Goal: Information Seeking & Learning: Check status

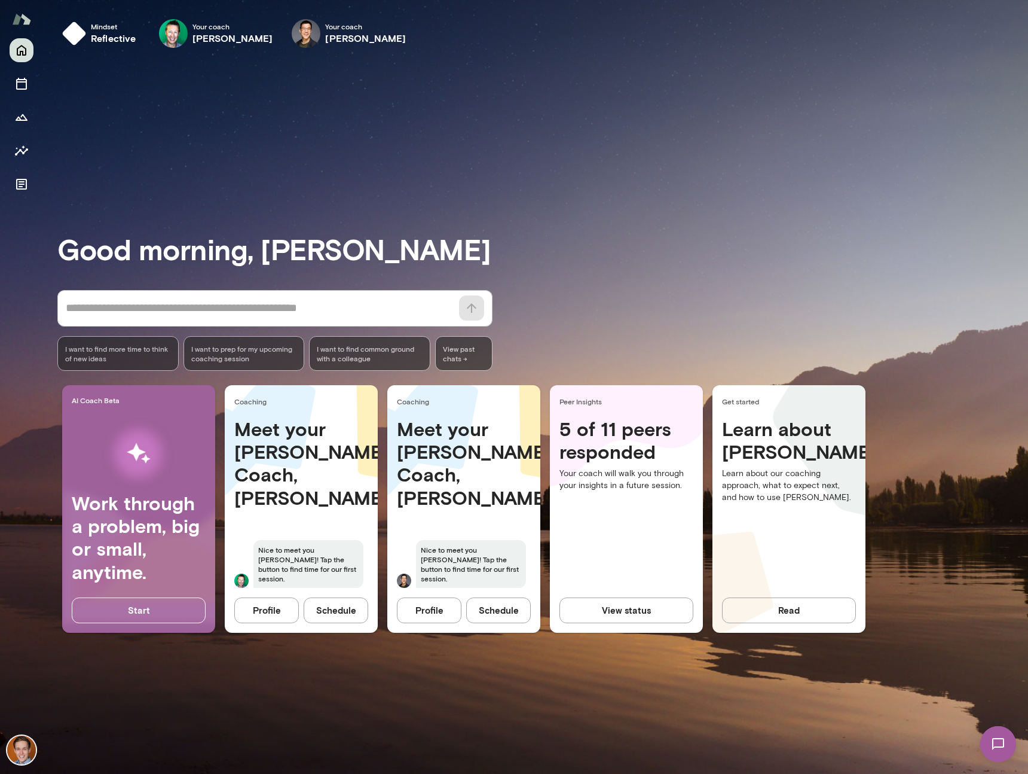
click at [450, 526] on div "Meet your Mento Coach, Ryan Nice to meet you Blake! Tap the button to find time…" at bounding box center [463, 509] width 153 height 185
click at [490, 499] on div "Meet your Mento Coach, Ryan Nice to meet you Blake! Tap the button to find time…" at bounding box center [463, 509] width 153 height 185
click at [74, 35] on img "button" at bounding box center [74, 34] width 24 height 24
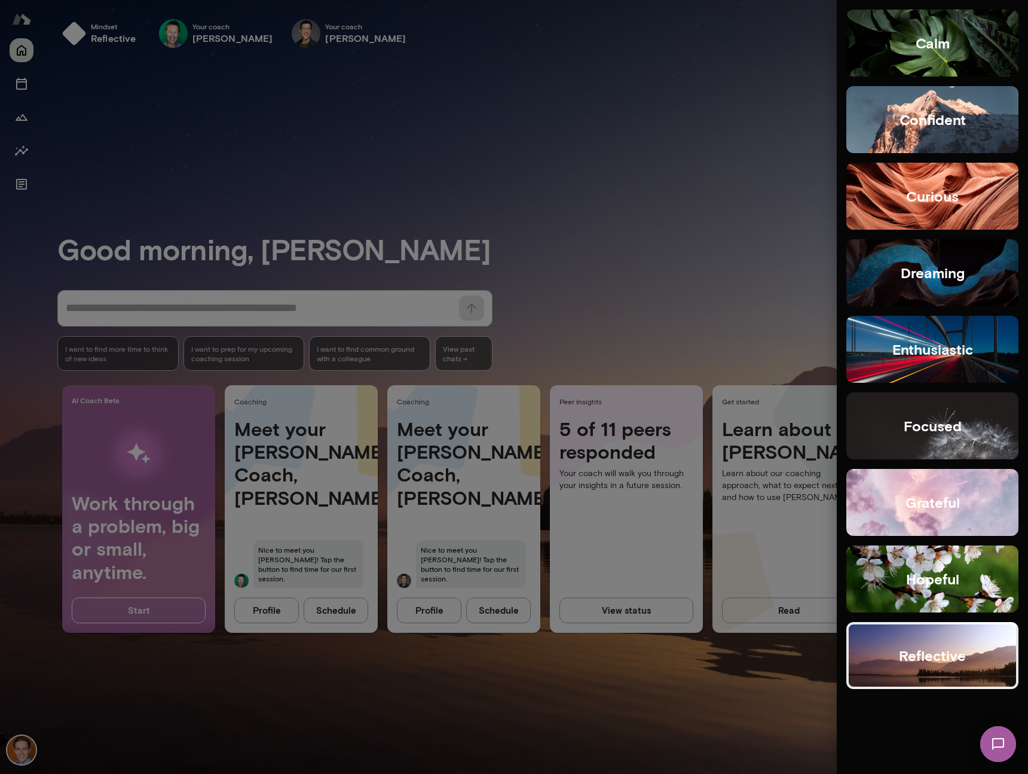
click at [688, 248] on div at bounding box center [514, 387] width 1028 height 774
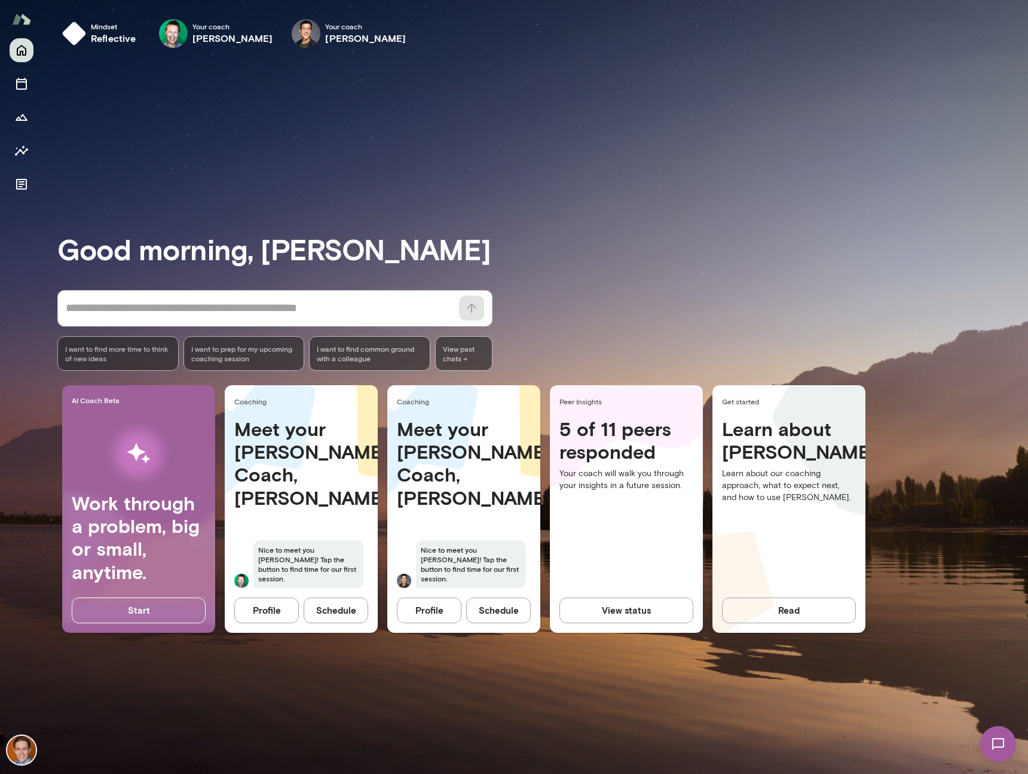
click at [1015, 741] on img at bounding box center [998, 743] width 49 height 49
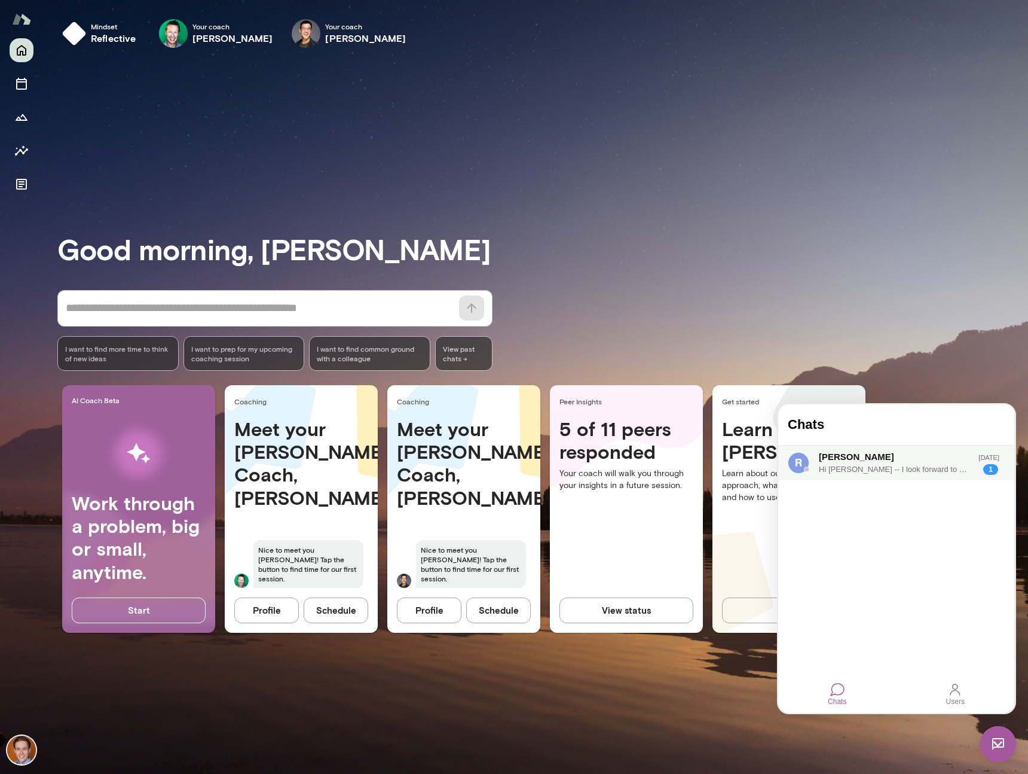
click at [877, 471] on div "Hi Blake -- I look forward to meeting you. I'd very much like to work with you …" at bounding box center [894, 469] width 151 height 12
click at [907, 355] on div "* ​ ​ I want to find more time to think of new ideas I want to prep for my upco…" at bounding box center [542, 330] width 971 height 81
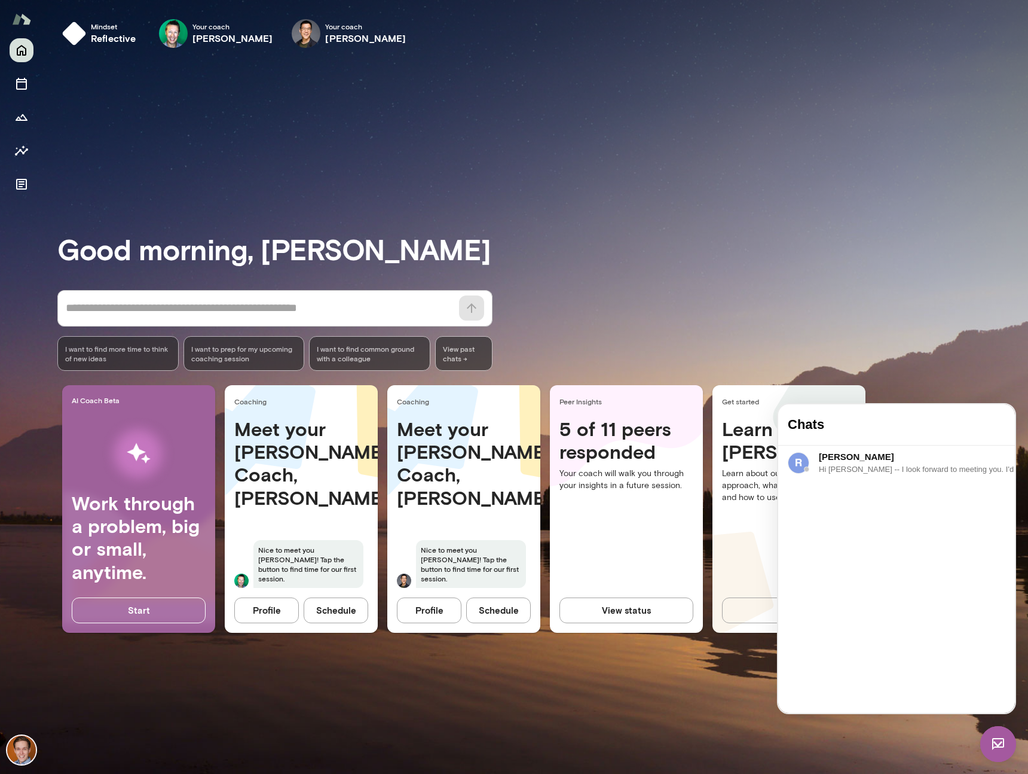
click at [996, 749] on img at bounding box center [999, 744] width 36 height 36
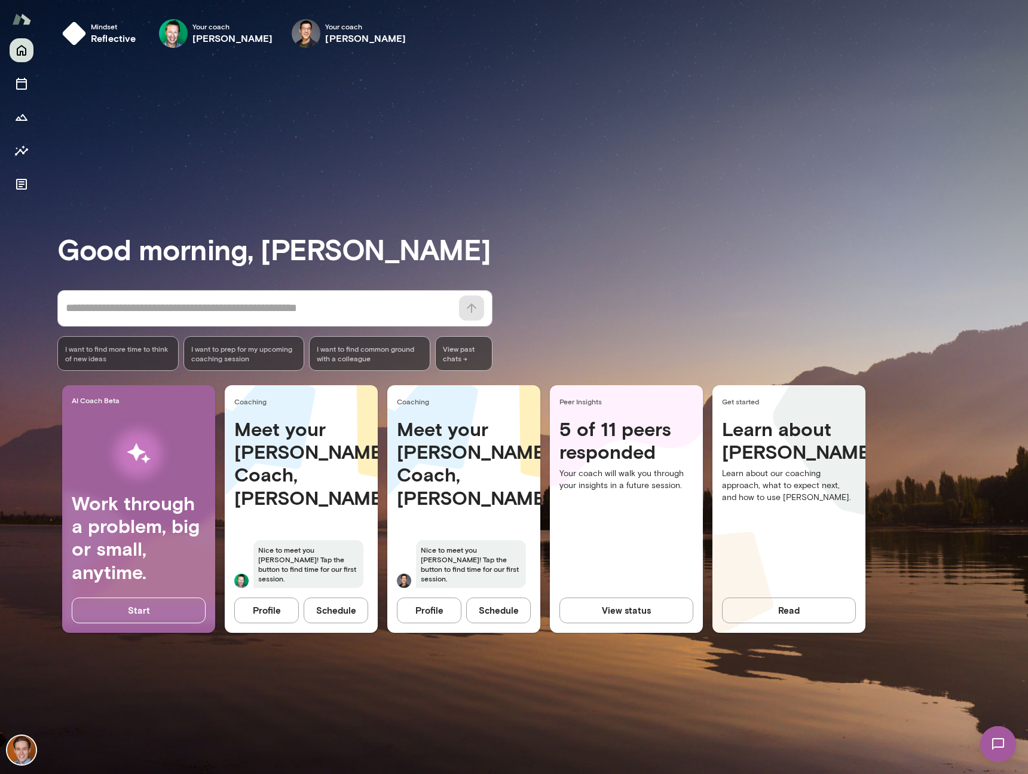
click at [746, 508] on div "Learn about Mento Learn about our coaching approach, what to expect next, and h…" at bounding box center [789, 509] width 153 height 185
click at [648, 608] on button "View status" at bounding box center [627, 609] width 134 height 25
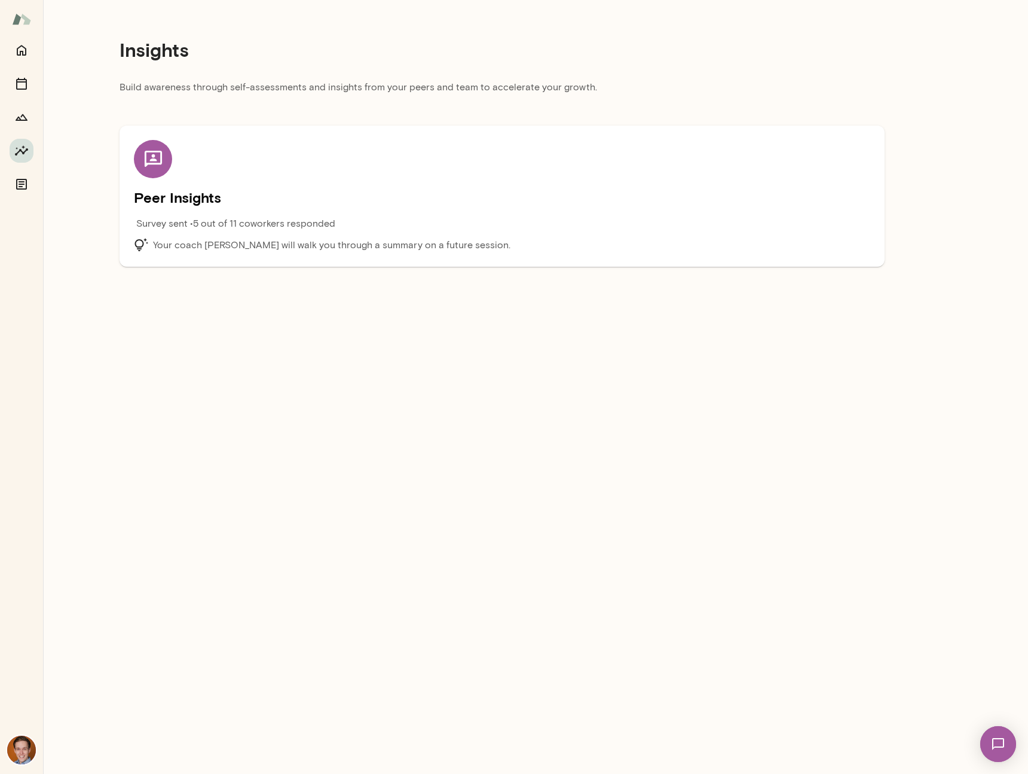
click at [251, 199] on h5 "Peer Insights" at bounding box center [502, 197] width 737 height 19
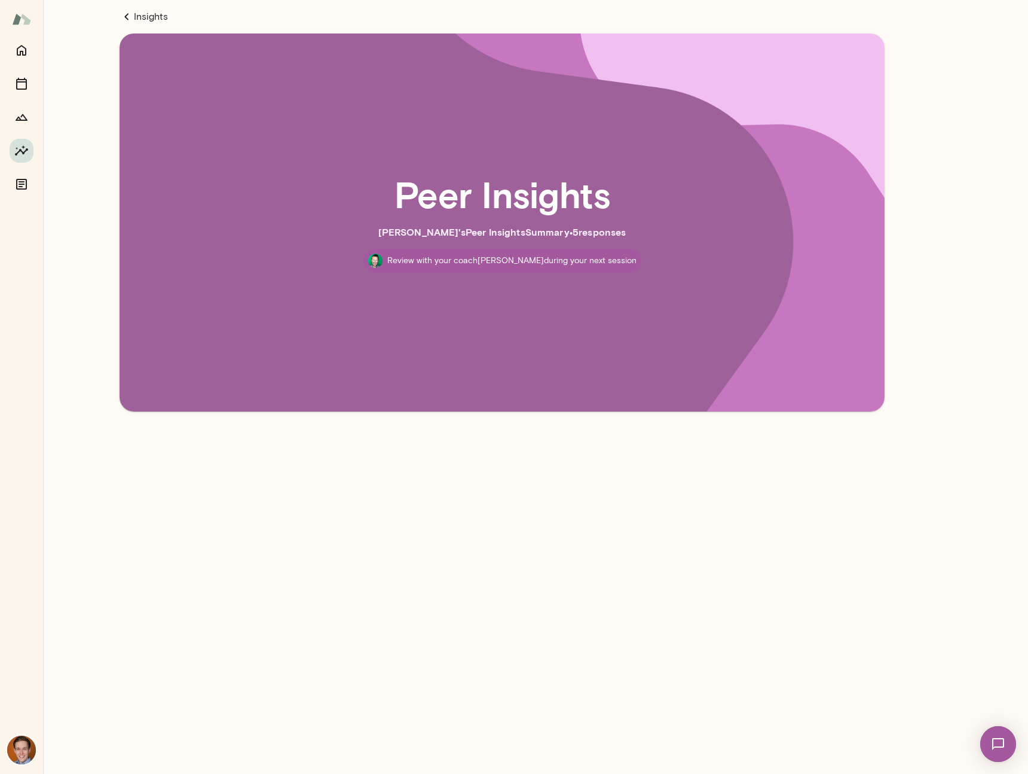
click at [468, 200] on h2 "Peer Insights" at bounding box center [503, 193] width 216 height 43
click at [487, 261] on p "Review with your coach Brian during your next session" at bounding box center [511, 261] width 249 height 12
click at [680, 309] on div "Peer Insights Blake 's Peer Insights Summary • 5 response s Review with your co…" at bounding box center [502, 222] width 689 height 301
click at [832, 331] on div "Peer Insights Blake 's Peer Insights Summary • 5 response s Review with your co…" at bounding box center [502, 222] width 689 height 301
click at [141, 23] on link "Insights" at bounding box center [502, 17] width 765 height 14
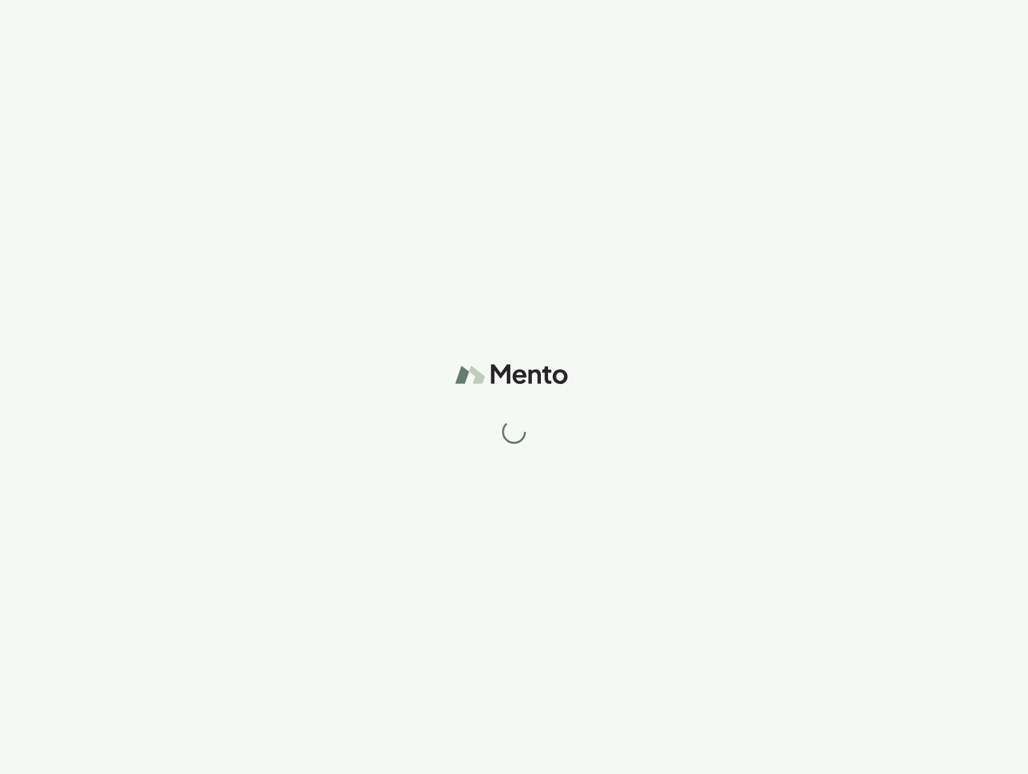
click at [27, 51] on div at bounding box center [514, 387] width 1028 height 774
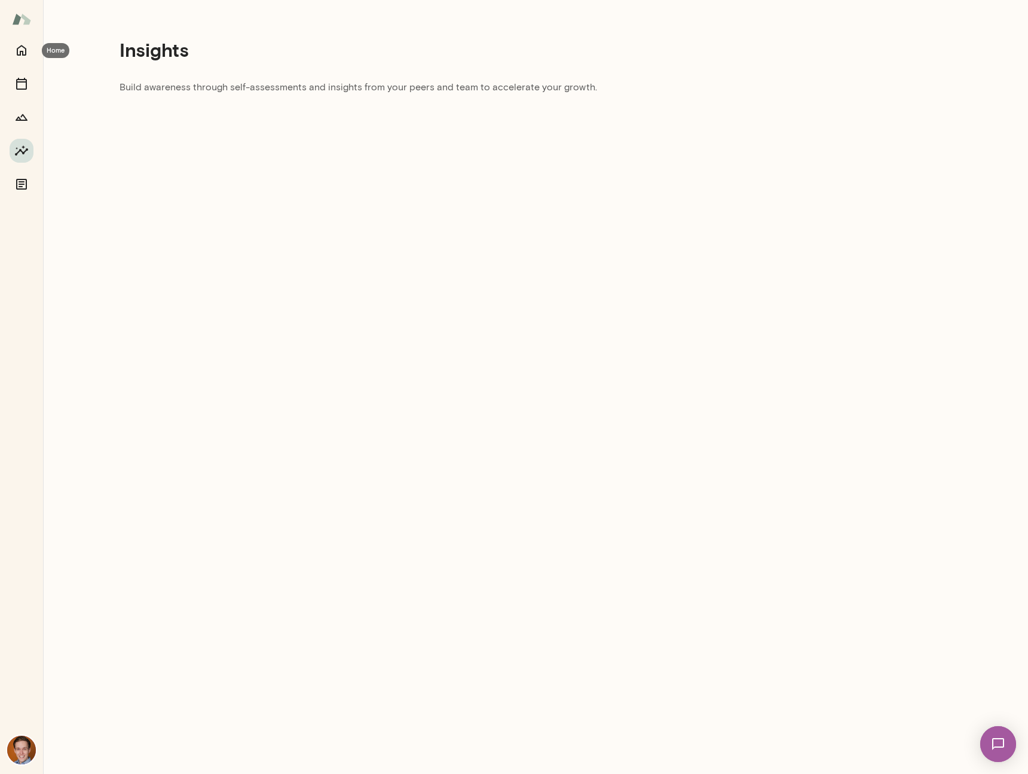
click at [22, 51] on icon "Home" at bounding box center [22, 50] width 10 height 11
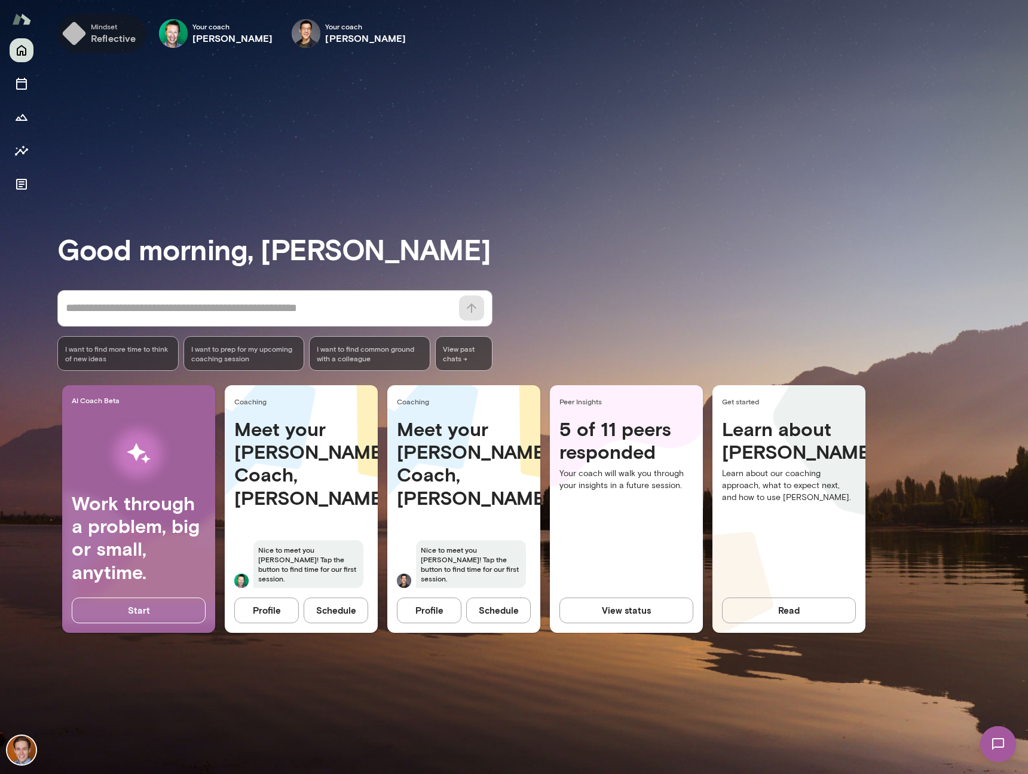
click at [102, 33] on h6 "reflective" at bounding box center [113, 38] width 45 height 14
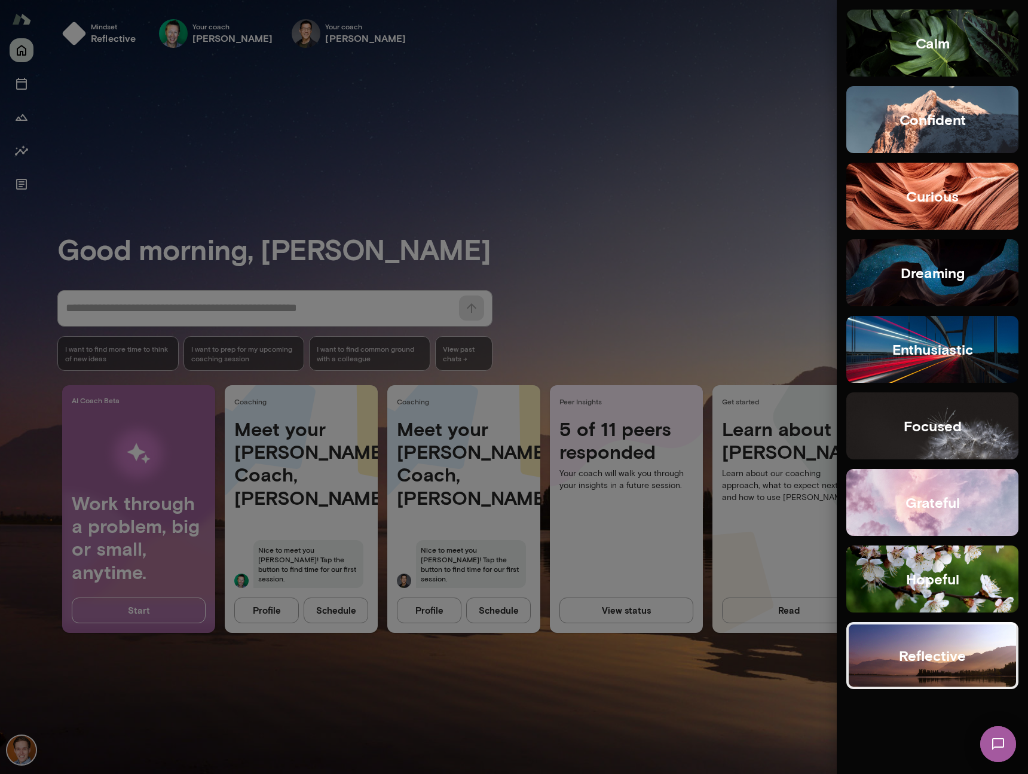
click at [759, 224] on div at bounding box center [514, 387] width 1028 height 774
